Goal: Information Seeking & Learning: Learn about a topic

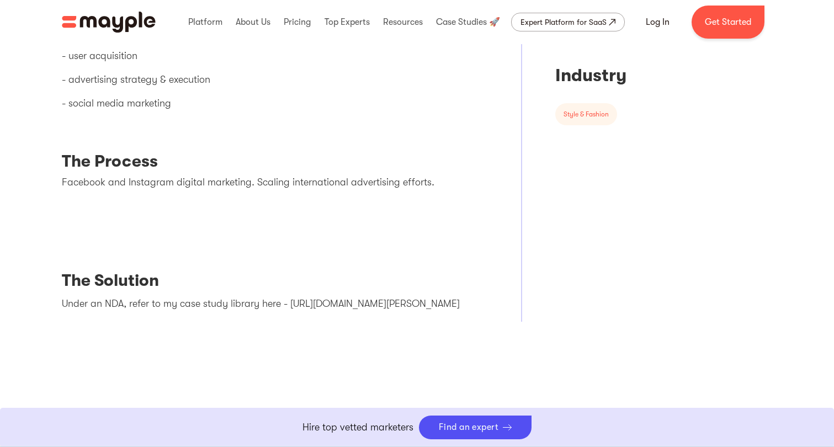
scroll to position [574, 0]
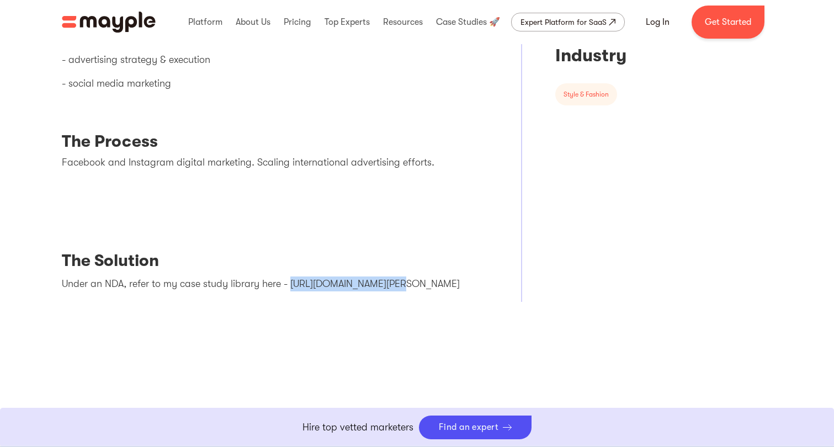
drag, startPoint x: 385, startPoint y: 284, endPoint x: 289, endPoint y: 284, distance: 95.5
click at [289, 284] on p "Under an NDA, refer to my case study library here - [URL][DOMAIN_NAME][PERSON_N…" at bounding box center [275, 283] width 427 height 15
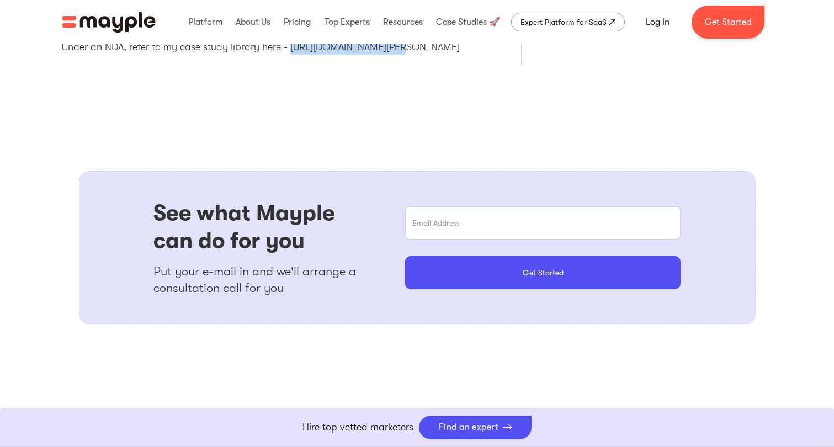
scroll to position [813, 0]
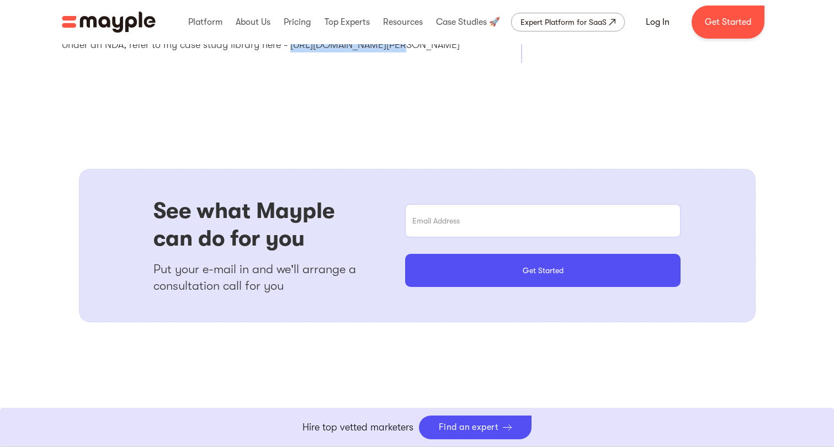
copy p "[URL][DOMAIN_NAME][PERSON_NAME]"
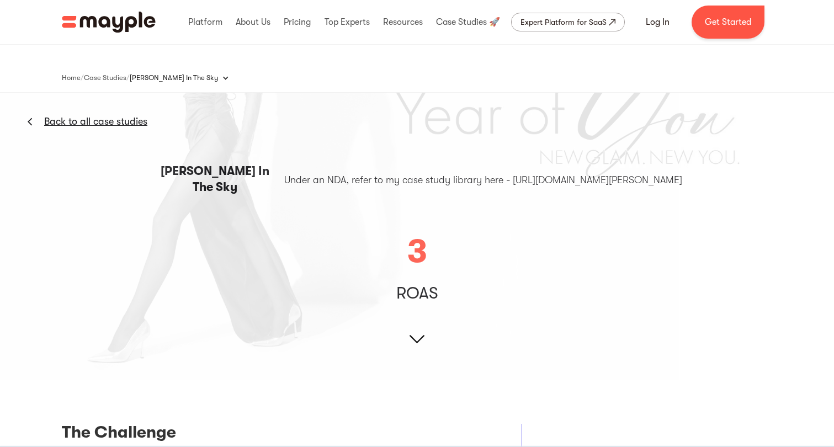
scroll to position [0, 0]
click at [134, 125] on link "Back to all case studies" at bounding box center [95, 121] width 103 height 13
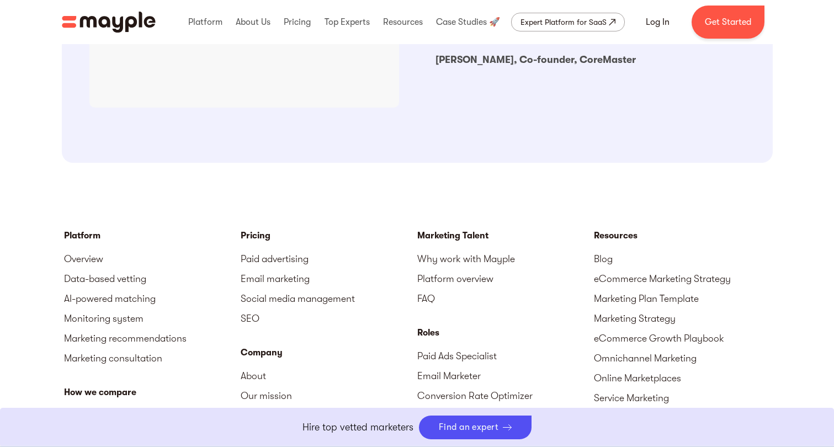
scroll to position [1197, 0]
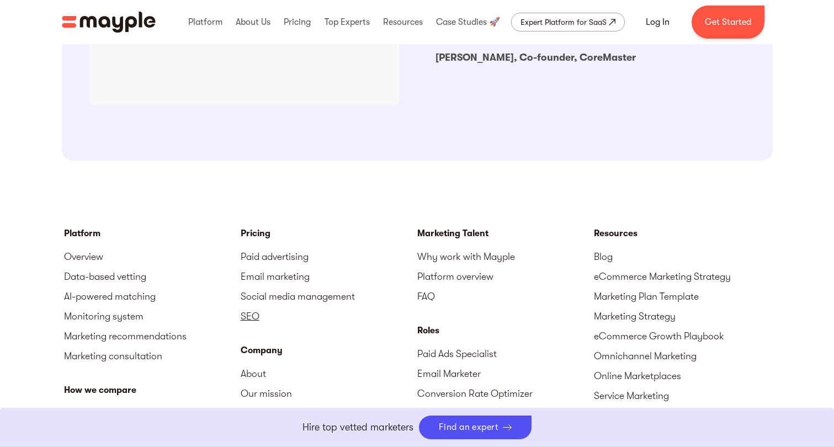
click at [253, 306] on link "SEO" at bounding box center [329, 316] width 177 height 20
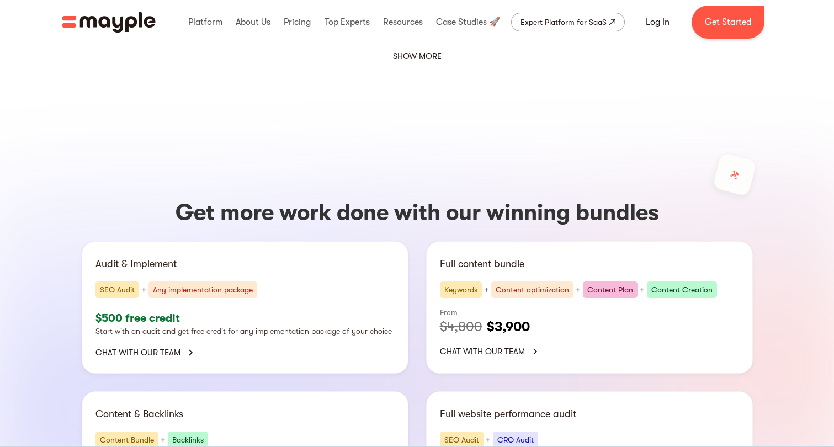
scroll to position [2058, 0]
